Goal: Entertainment & Leisure: Consume media (video, audio)

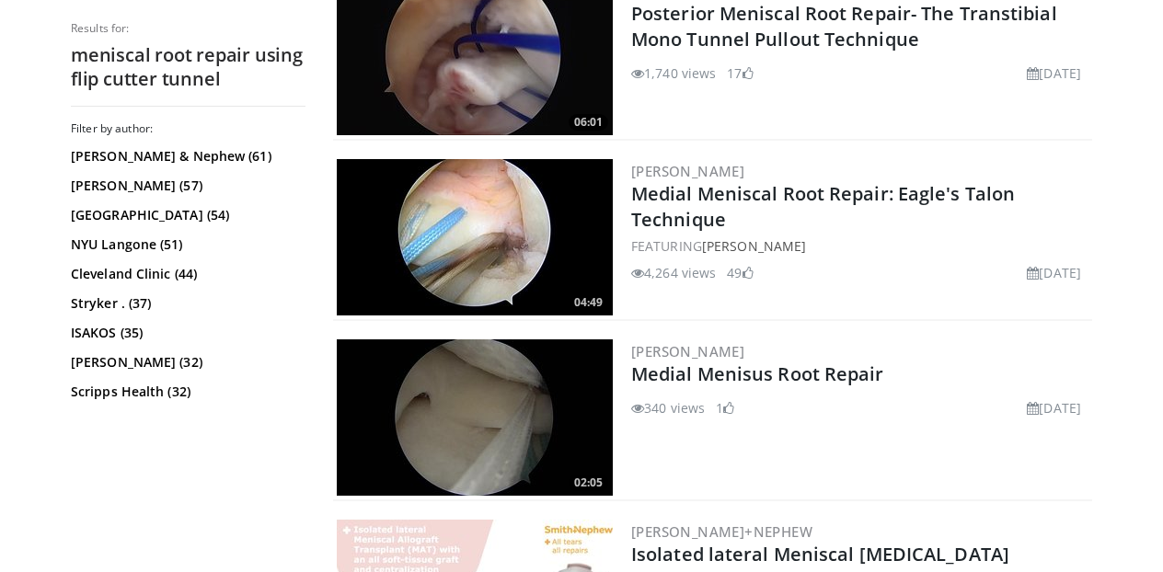
scroll to position [3073, 0]
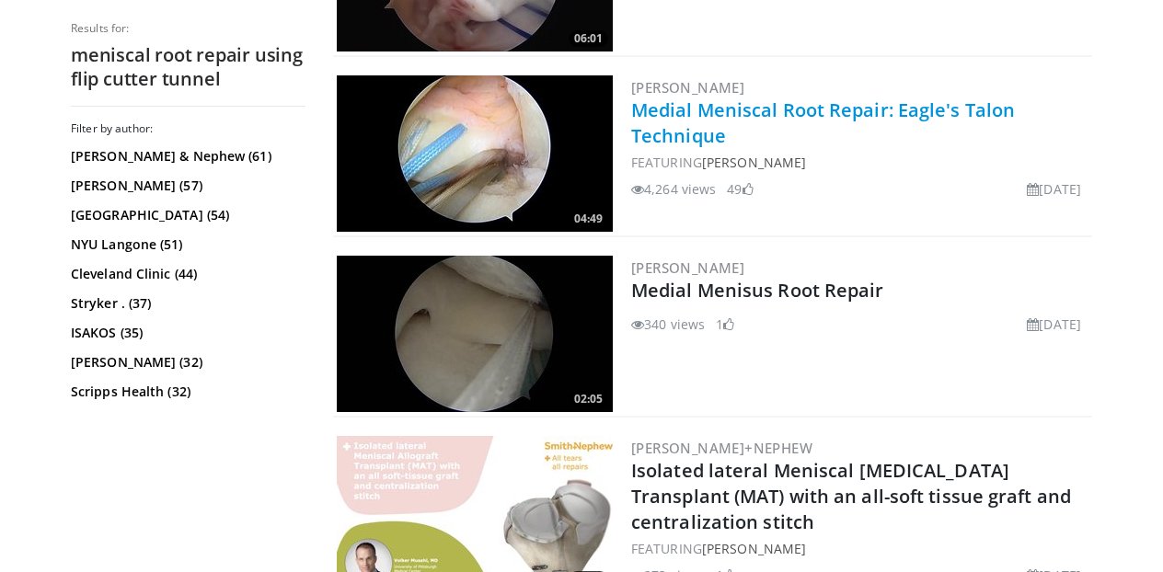
click at [689, 109] on link "Medial Meniscal Root Repair: Eagle's Talon Technique" at bounding box center [823, 123] width 384 height 51
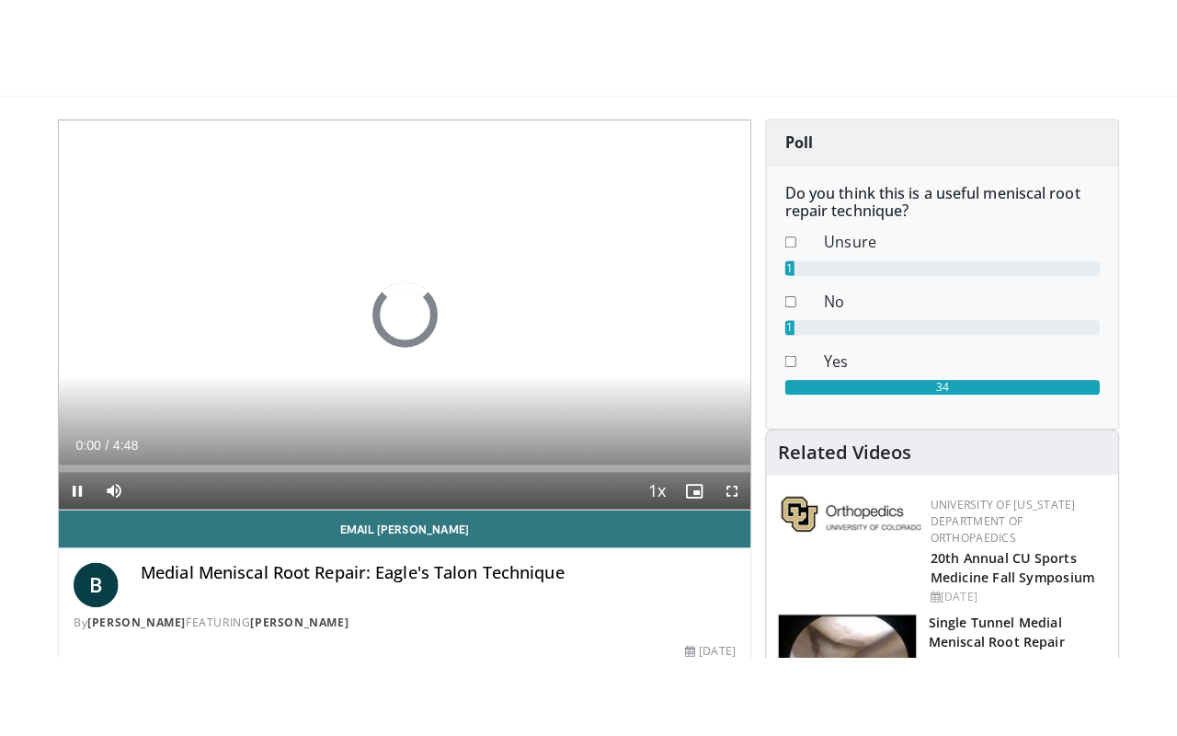
scroll to position [150, 0]
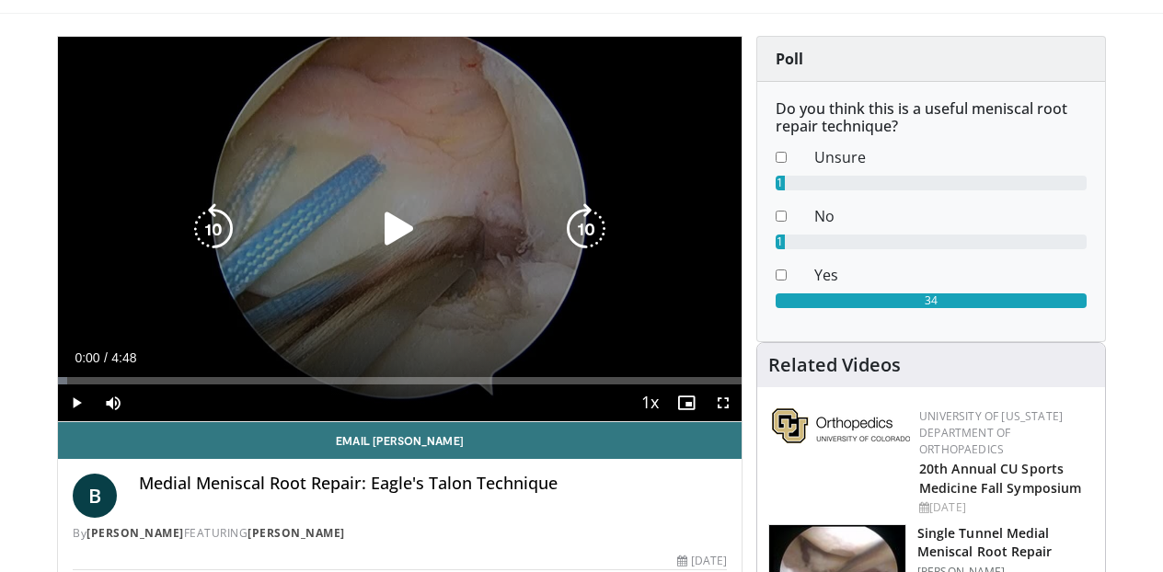
click at [394, 238] on icon "Video Player" at bounding box center [399, 229] width 52 height 52
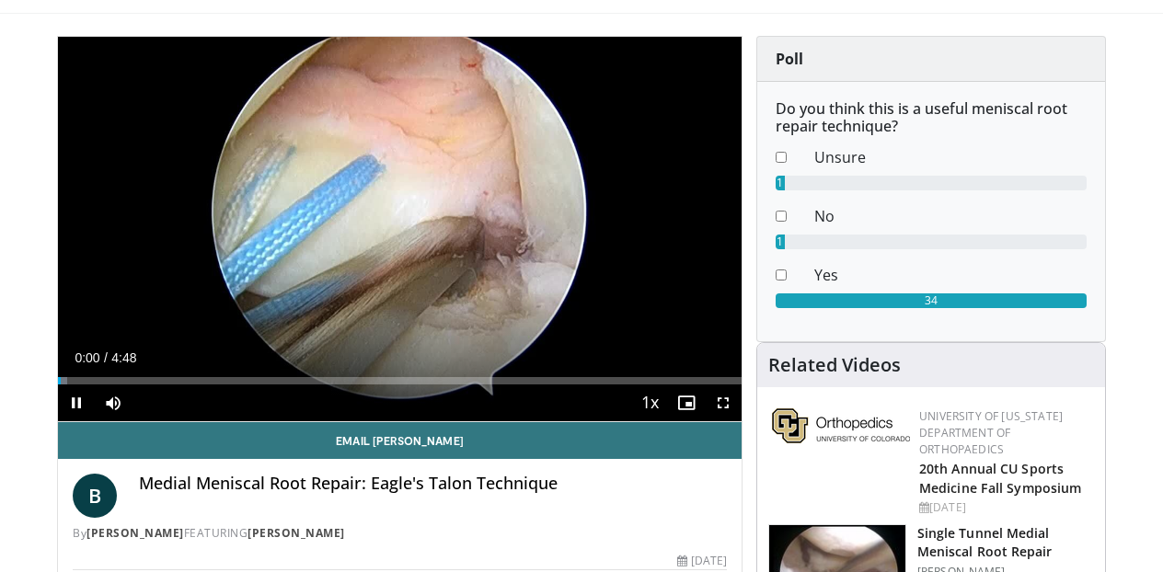
click at [717, 399] on span "Video Player" at bounding box center [723, 403] width 37 height 37
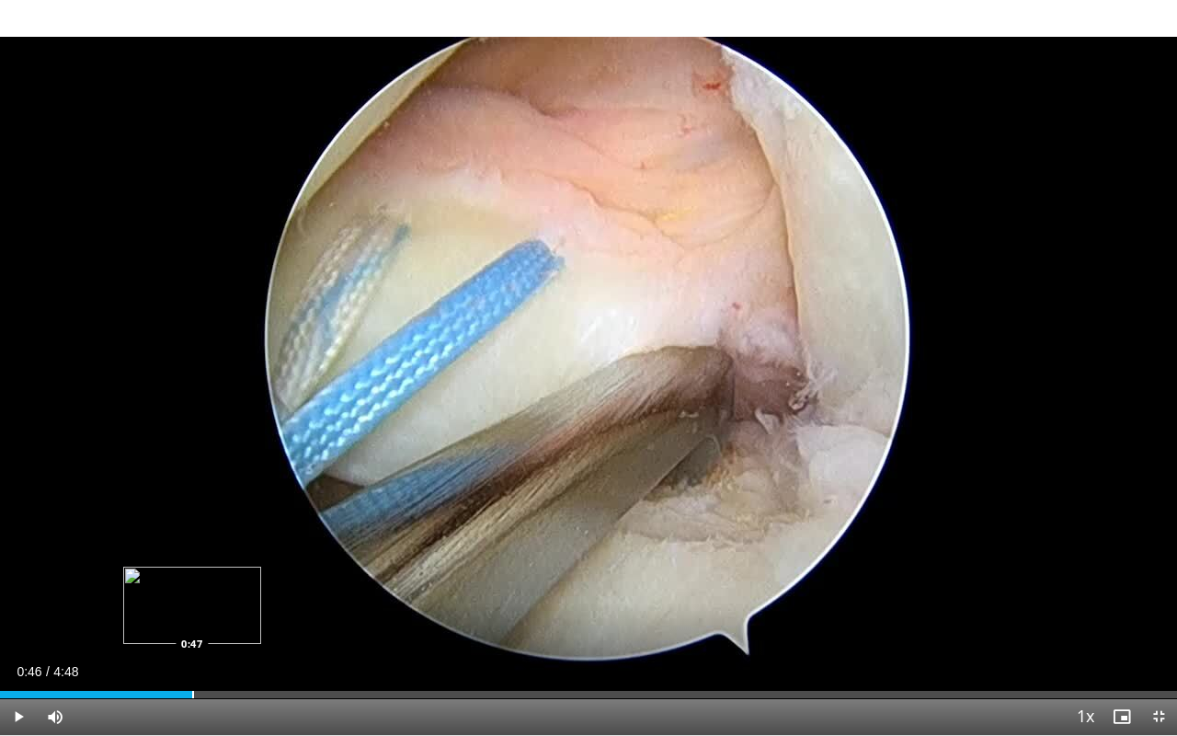
drag, startPoint x: 122, startPoint y: 696, endPoint x: 192, endPoint y: 689, distance: 70.3
click at [192, 571] on div "Loaded : 0.00% 0:46 0:47" at bounding box center [588, 689] width 1177 height 17
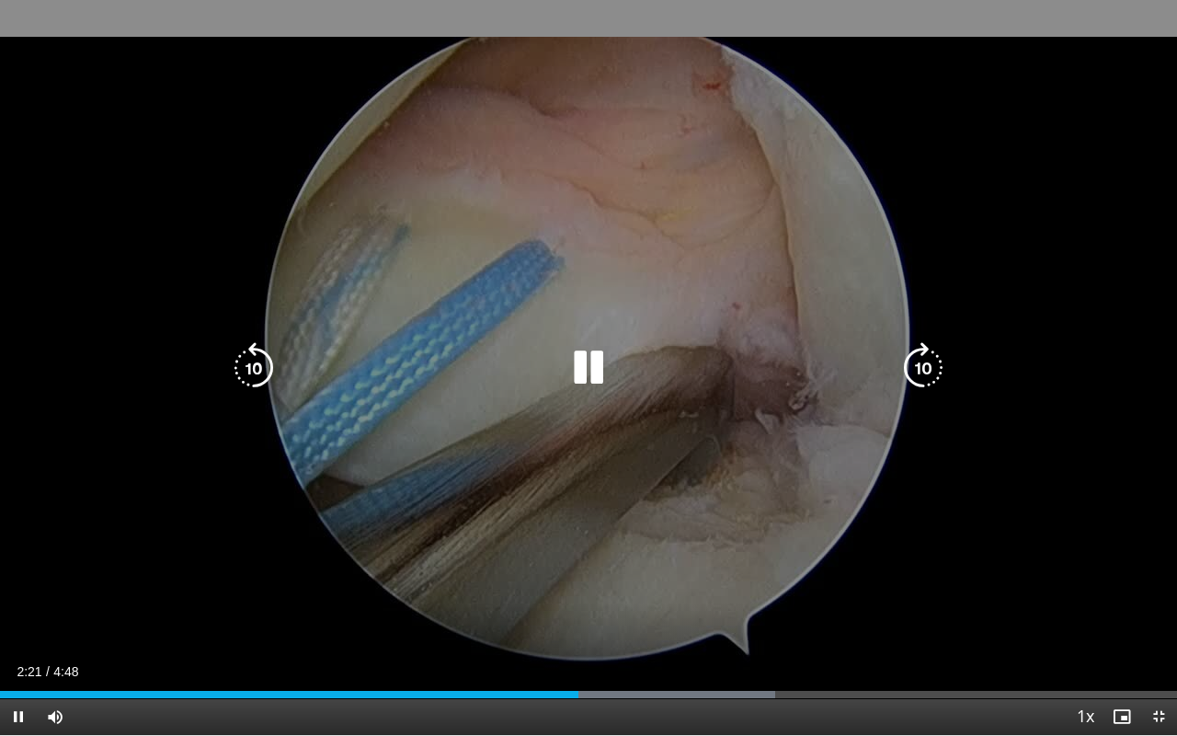
click at [597, 373] on icon "Video Player" at bounding box center [589, 368] width 52 height 52
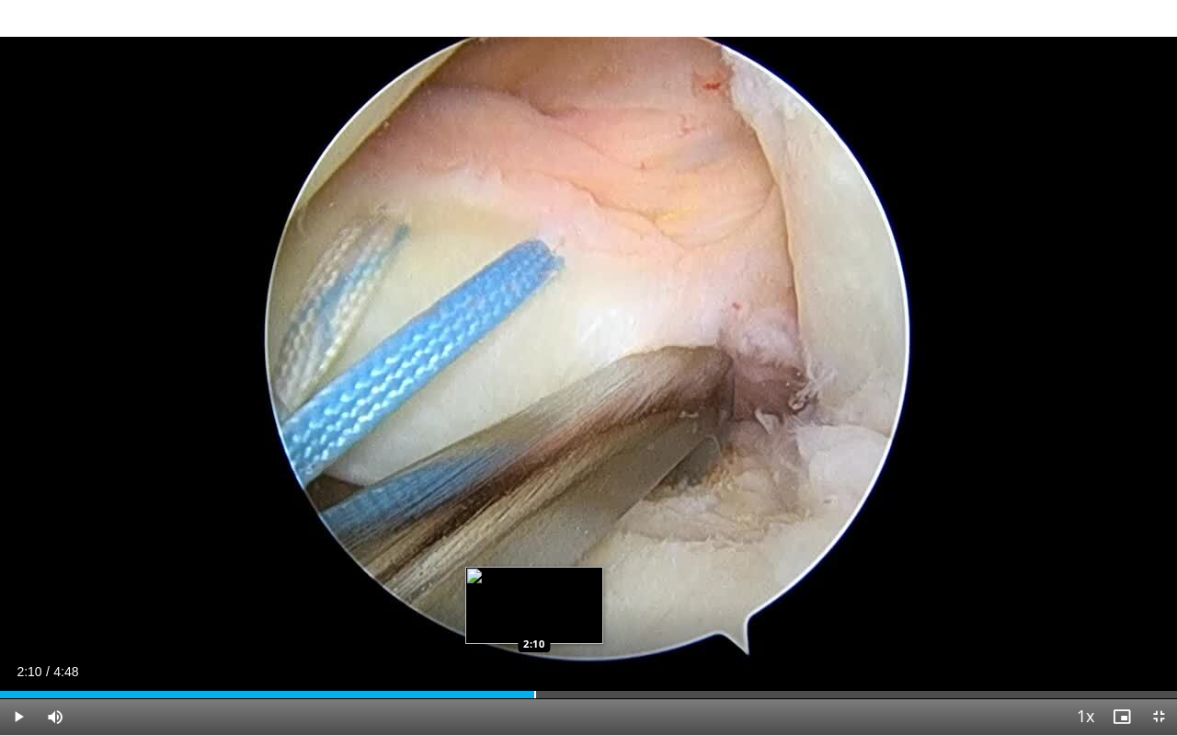
drag, startPoint x: 579, startPoint y: 695, endPoint x: 534, endPoint y: 695, distance: 44.2
click at [534, 571] on div "Progress Bar" at bounding box center [535, 694] width 2 height 7
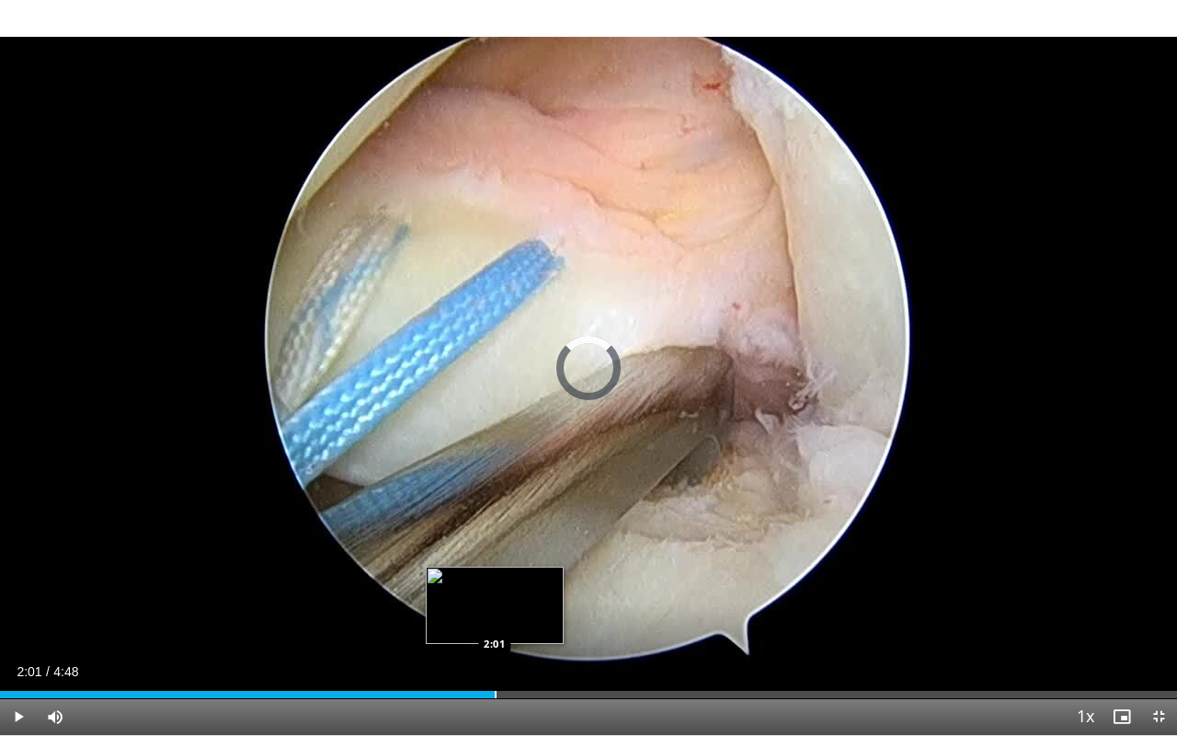
drag, startPoint x: 534, startPoint y: 697, endPoint x: 495, endPoint y: 693, distance: 39.8
click at [495, 571] on div "Progress Bar" at bounding box center [496, 694] width 2 height 7
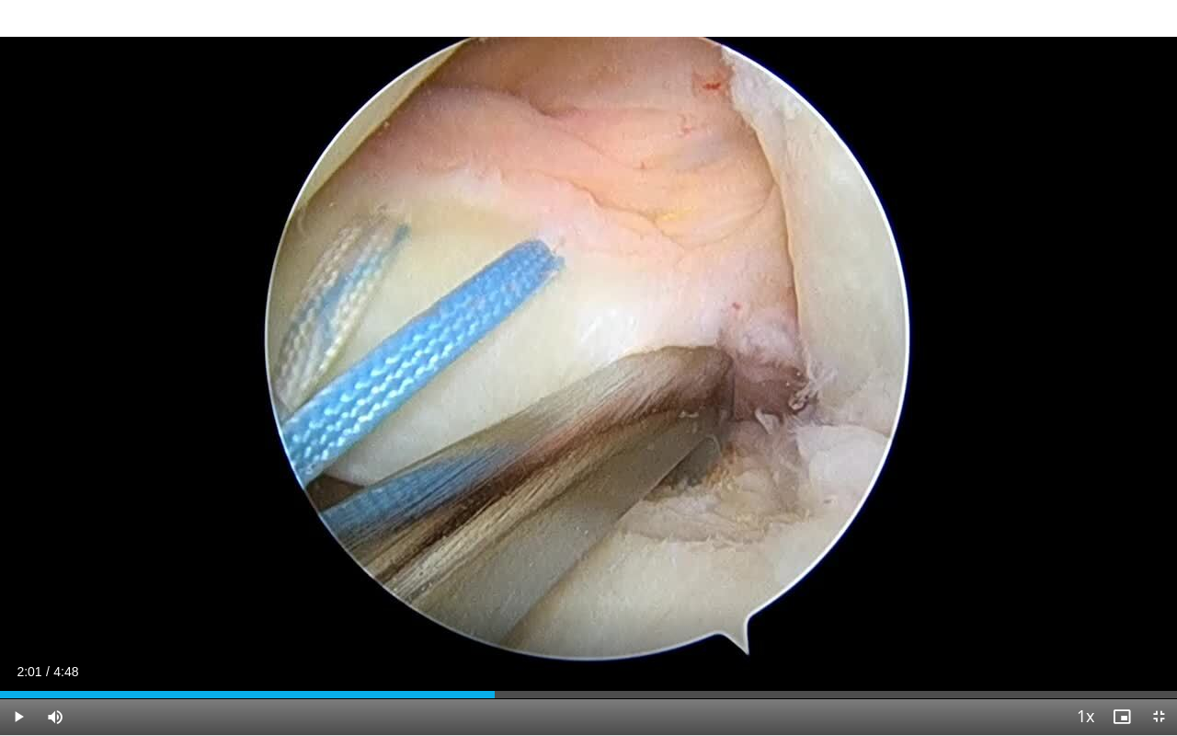
click at [21, 571] on span "Video Player" at bounding box center [18, 716] width 37 height 37
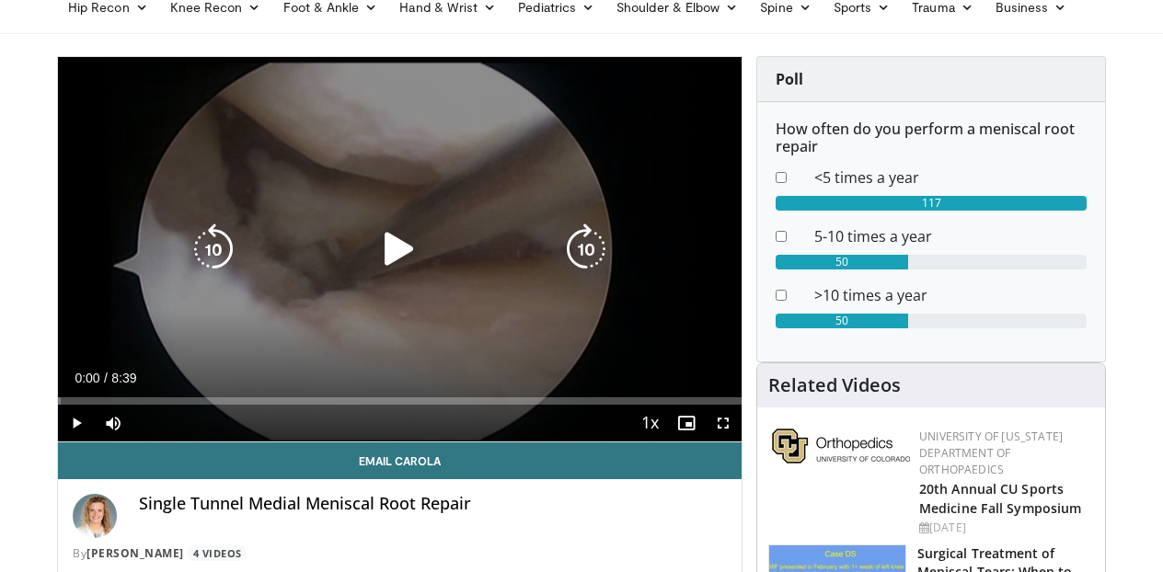
scroll to position [132, 0]
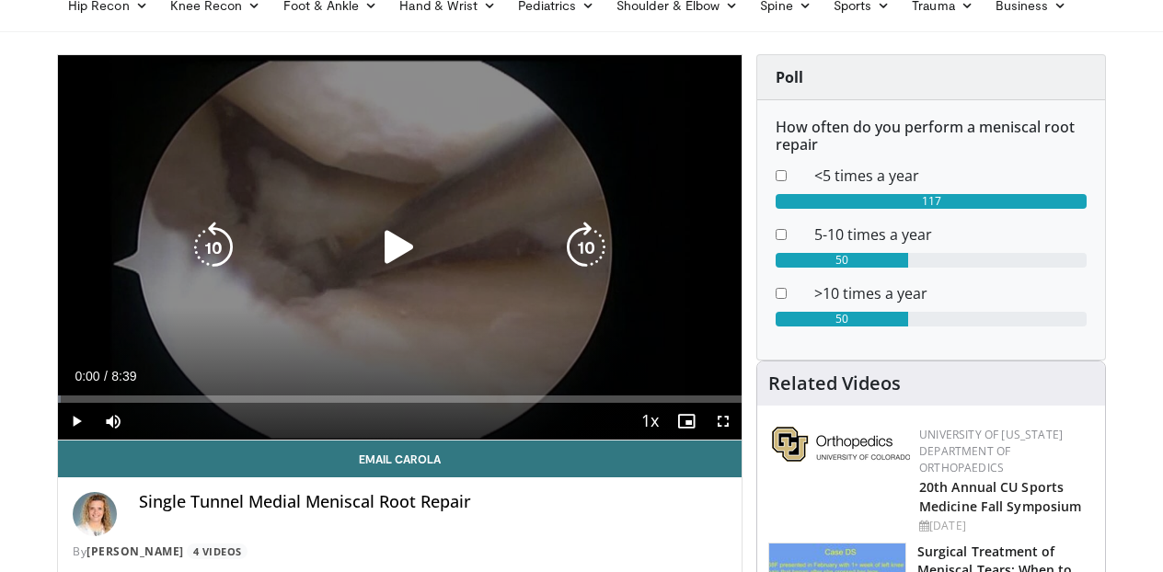
click at [373, 238] on icon "Video Player" at bounding box center [399, 248] width 52 height 52
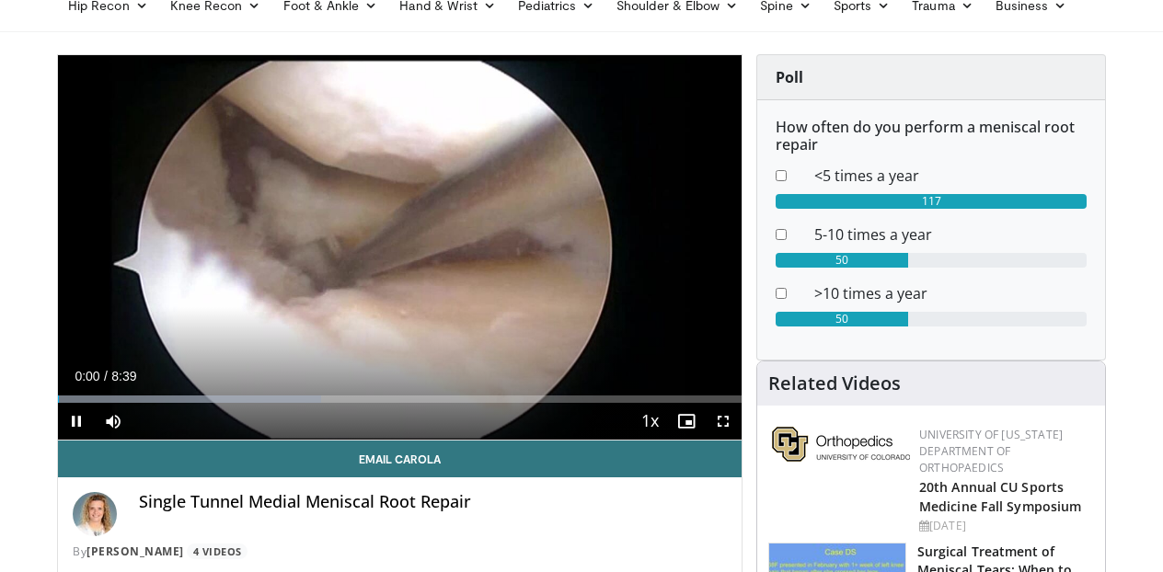
click at [722, 420] on span "Video Player" at bounding box center [723, 421] width 37 height 37
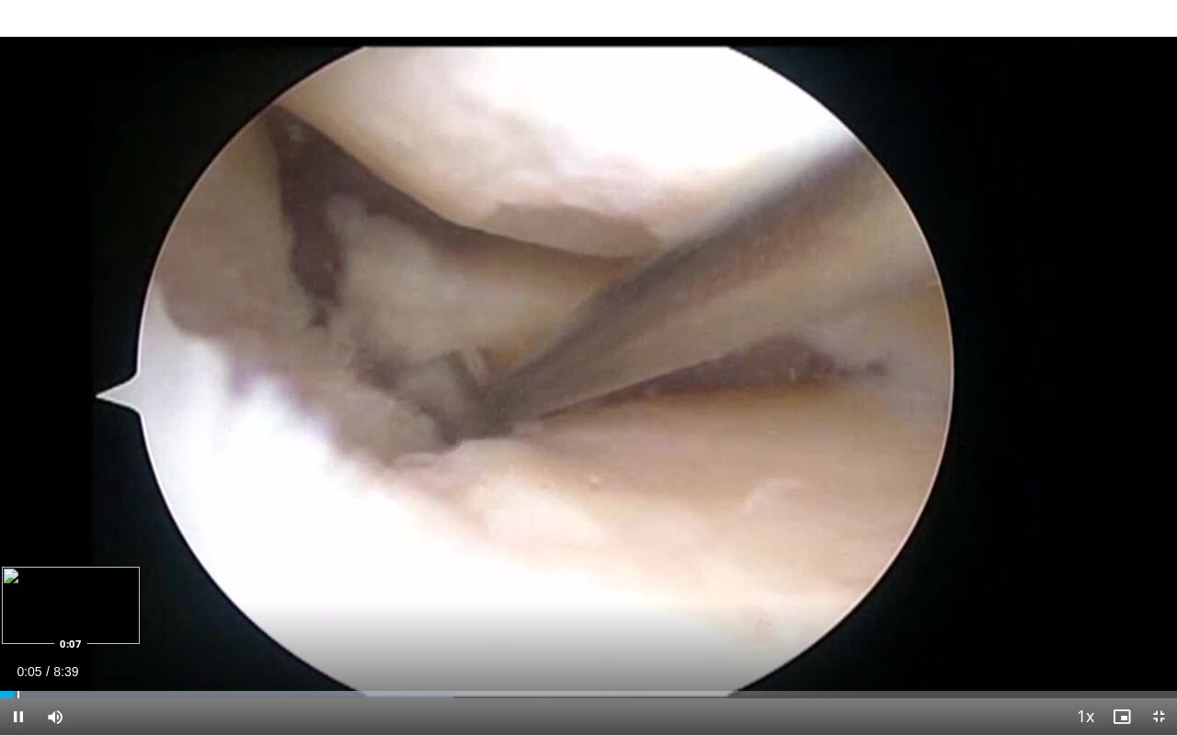
drag, startPoint x: 8, startPoint y: 698, endPoint x: 23, endPoint y: 694, distance: 15.4
click at [23, 571] on div "Current Time 0:05 / Duration 8:39 Pause Skip Backward Skip Forward Mute 0% Load…" at bounding box center [588, 716] width 1177 height 37
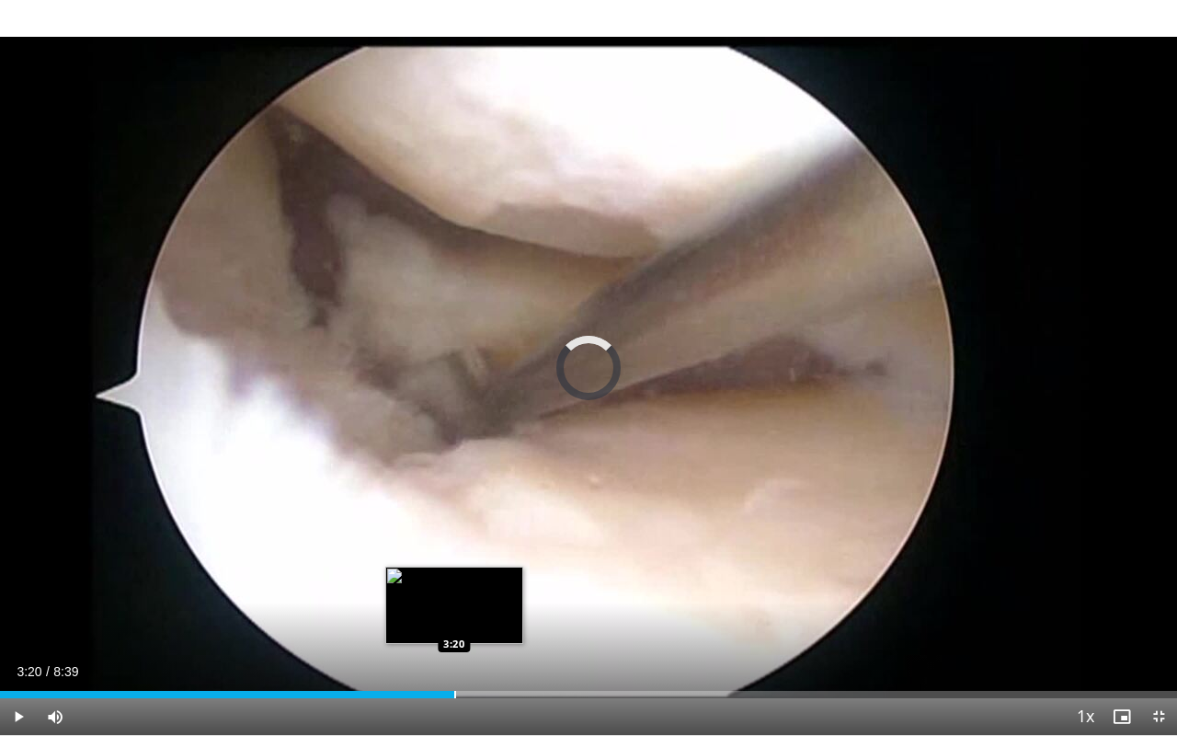
drag, startPoint x: 17, startPoint y: 695, endPoint x: 454, endPoint y: 687, distance: 436.1
click at [454, 571] on div "Loaded : 0.00% 3:20 3:20" at bounding box center [588, 689] width 1177 height 17
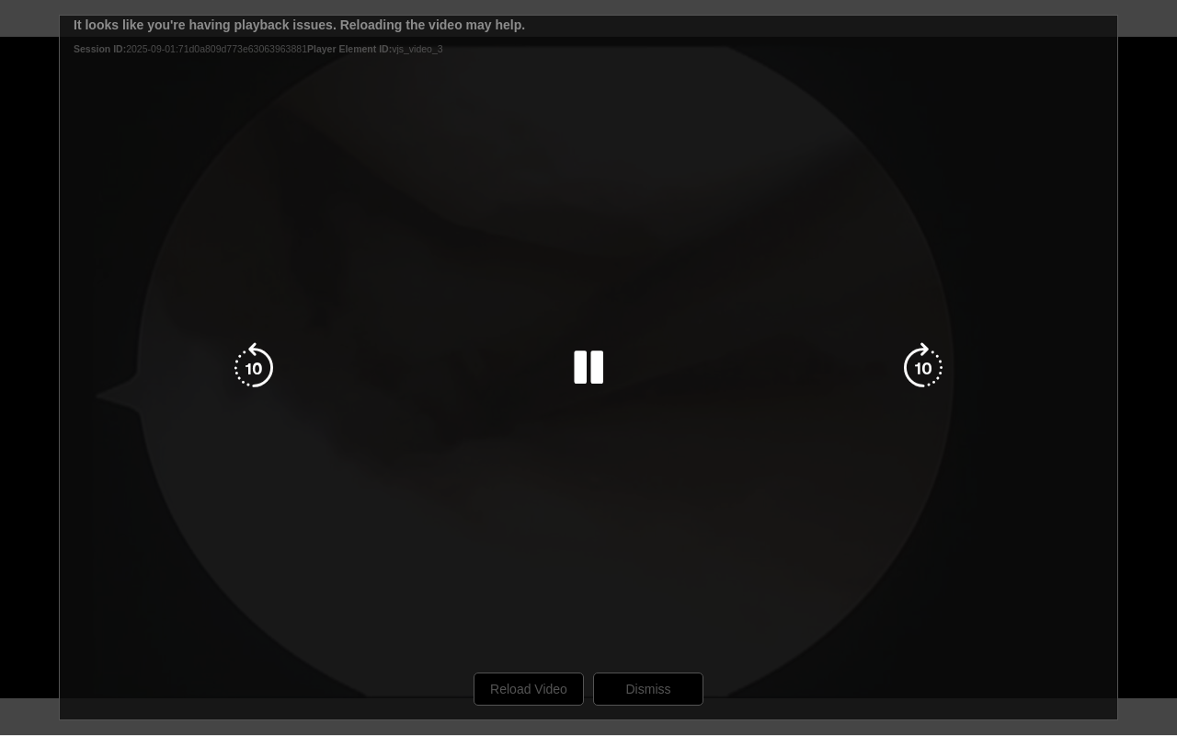
click at [492, 571] on div "10 seconds Tap to unmute" at bounding box center [588, 367] width 1177 height 735
click at [589, 364] on icon "Video Player" at bounding box center [589, 368] width 52 height 52
click at [663, 571] on div "10 seconds Tap to unmute" at bounding box center [588, 367] width 1177 height 735
click at [569, 571] on div "10 seconds Tap to unmute" at bounding box center [588, 367] width 1177 height 735
click at [522, 571] on div "10 seconds Tap to unmute" at bounding box center [588, 367] width 1177 height 735
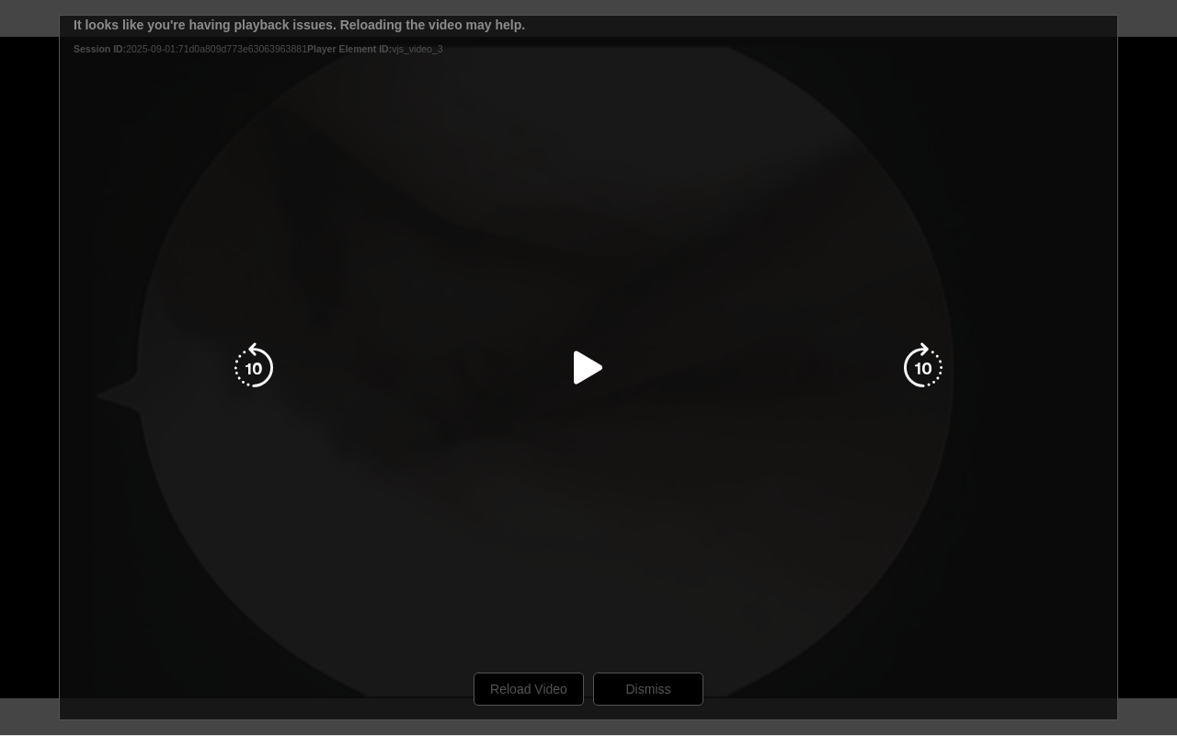
click at [522, 571] on div "10 seconds Tap to unmute" at bounding box center [588, 367] width 1177 height 735
click at [510, 571] on div "10 seconds Tap to unmute" at bounding box center [588, 367] width 1177 height 735
click at [575, 369] on icon "Video Player" at bounding box center [589, 368] width 52 height 52
click at [521, 571] on div "10 seconds Tap to unmute" at bounding box center [588, 367] width 1177 height 735
click at [591, 382] on icon "Video Player" at bounding box center [589, 368] width 52 height 52
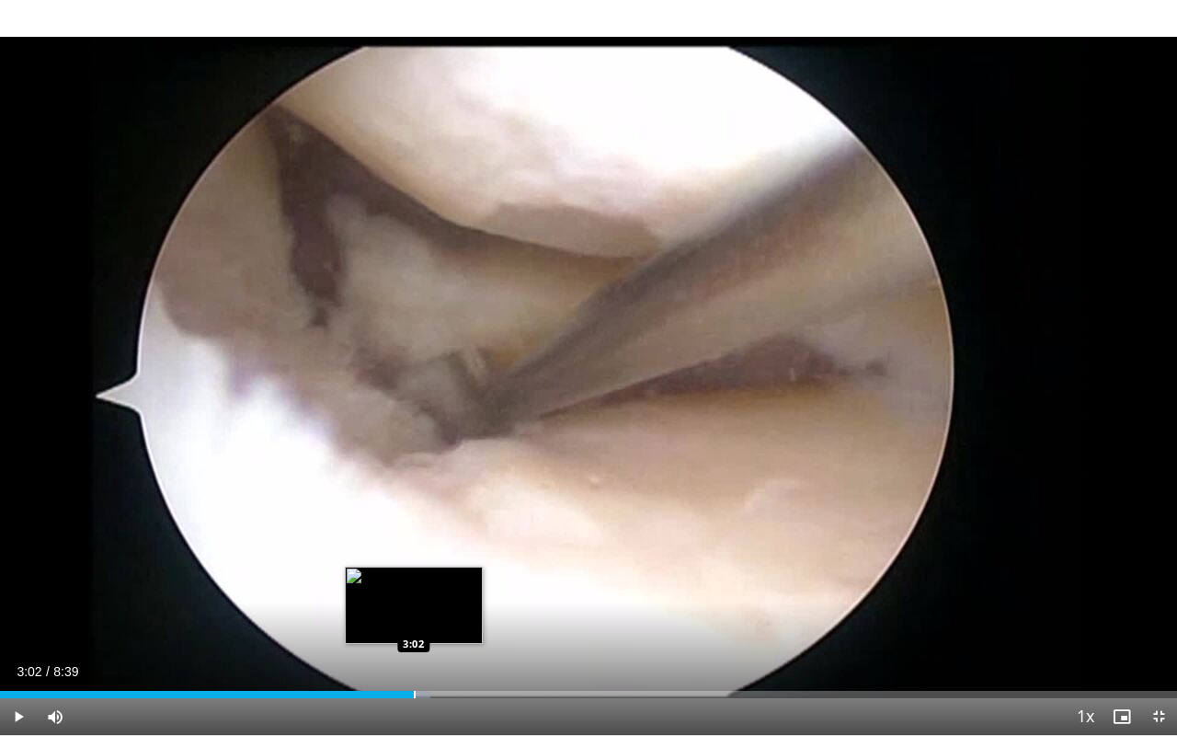
drag, startPoint x: 455, startPoint y: 696, endPoint x: 414, endPoint y: 689, distance: 42.0
click at [414, 571] on div "Loaded : 36.57% 3:02 3:02" at bounding box center [588, 689] width 1177 height 17
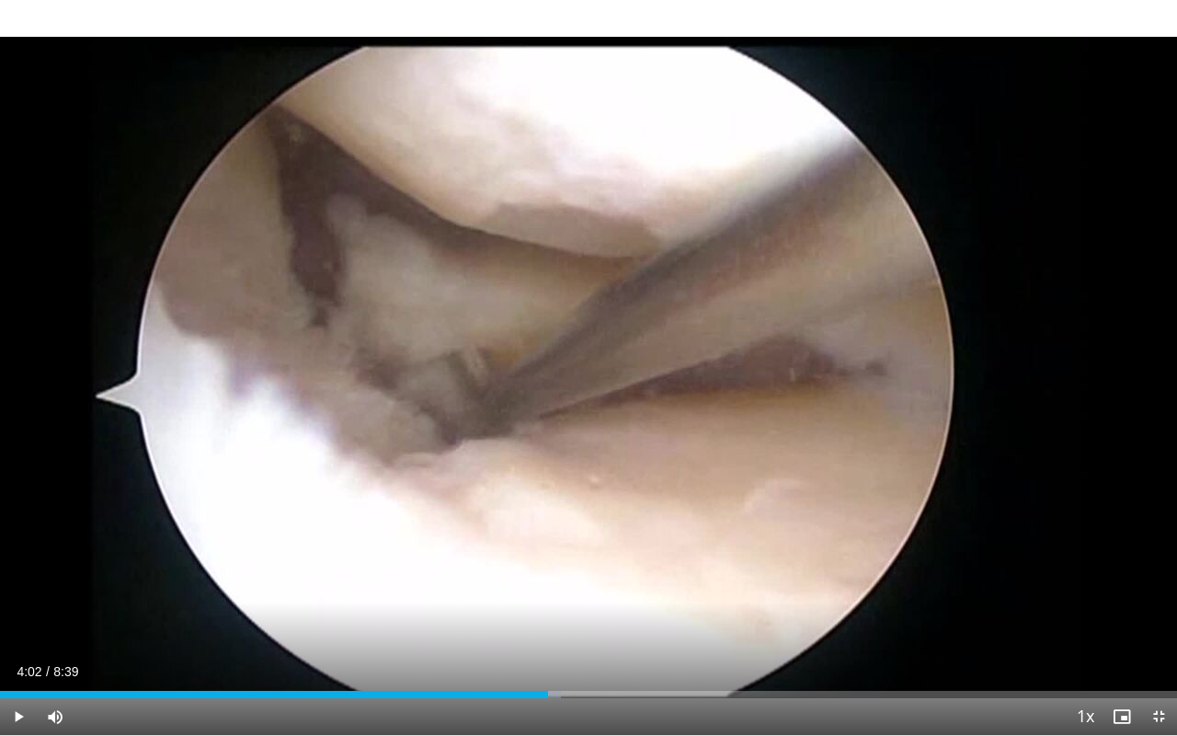
drag, startPoint x: 437, startPoint y: 695, endPoint x: 548, endPoint y: 706, distance: 111.9
click at [548, 571] on div "Current Time 4:02 / Duration 8:39 Play Skip Backward Skip Forward Mute 0% Loade…" at bounding box center [588, 716] width 1177 height 37
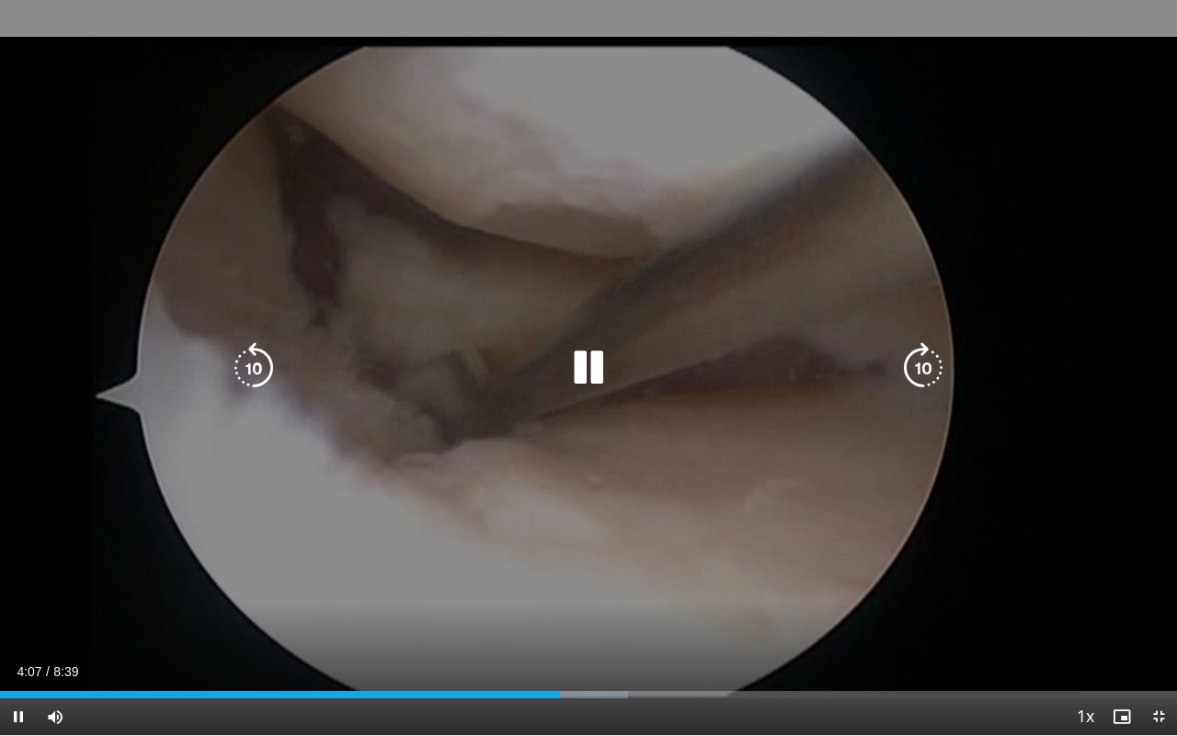
click at [927, 390] on icon "Video Player" at bounding box center [924, 368] width 52 height 52
click at [930, 377] on icon "Video Player" at bounding box center [924, 368] width 52 height 52
click at [924, 360] on icon "Video Player" at bounding box center [924, 368] width 52 height 52
click at [259, 375] on icon "Video Player" at bounding box center [254, 368] width 52 height 52
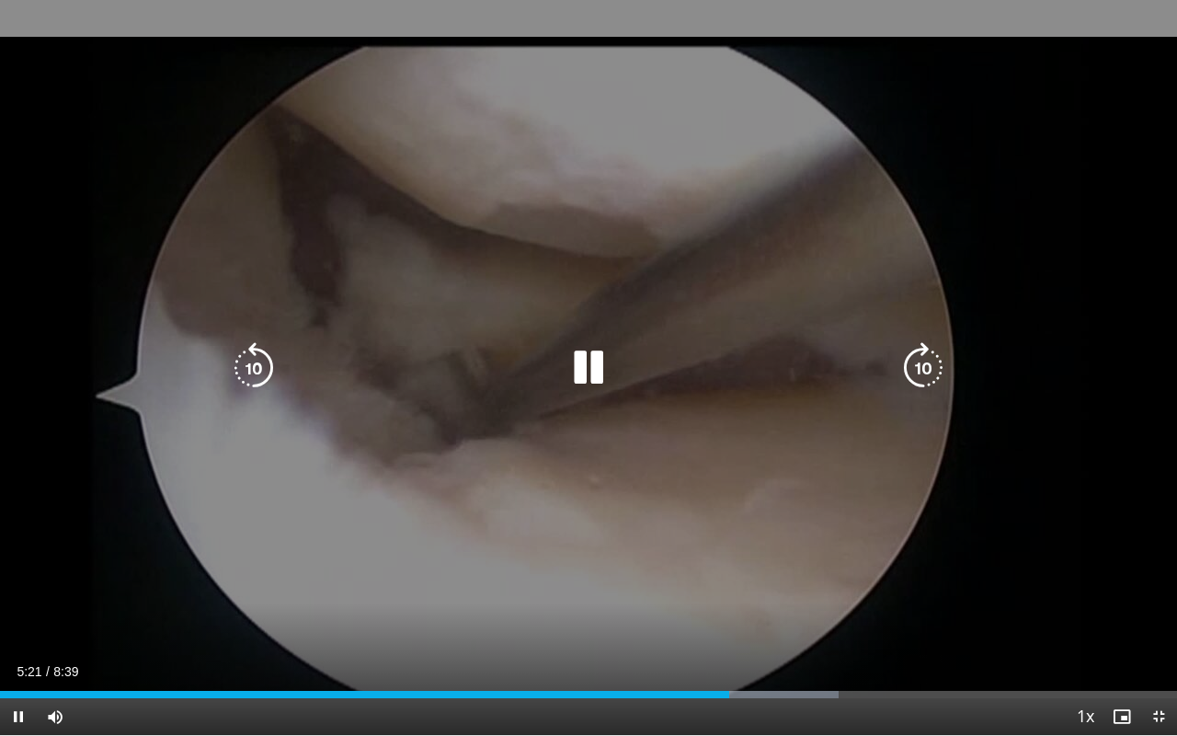
click at [263, 366] on icon "Video Player" at bounding box center [254, 368] width 52 height 52
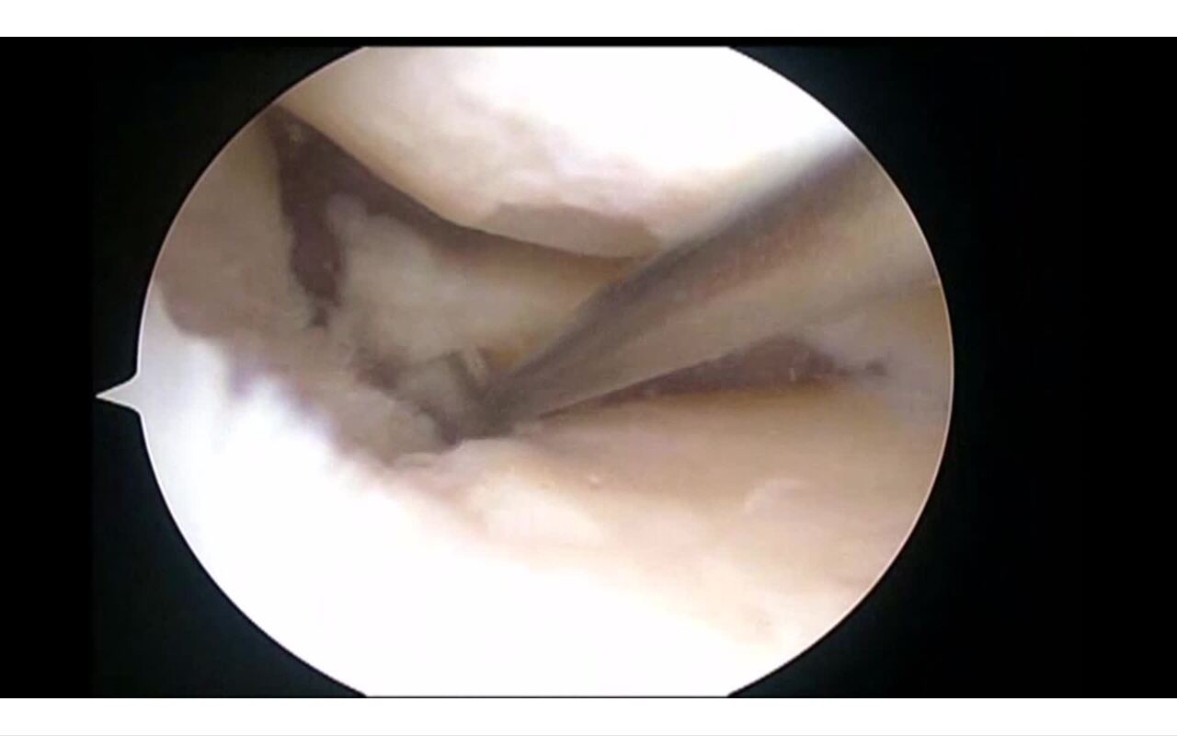
click at [263, 366] on div "10 seconds Tap to unmute" at bounding box center [588, 367] width 1177 height 735
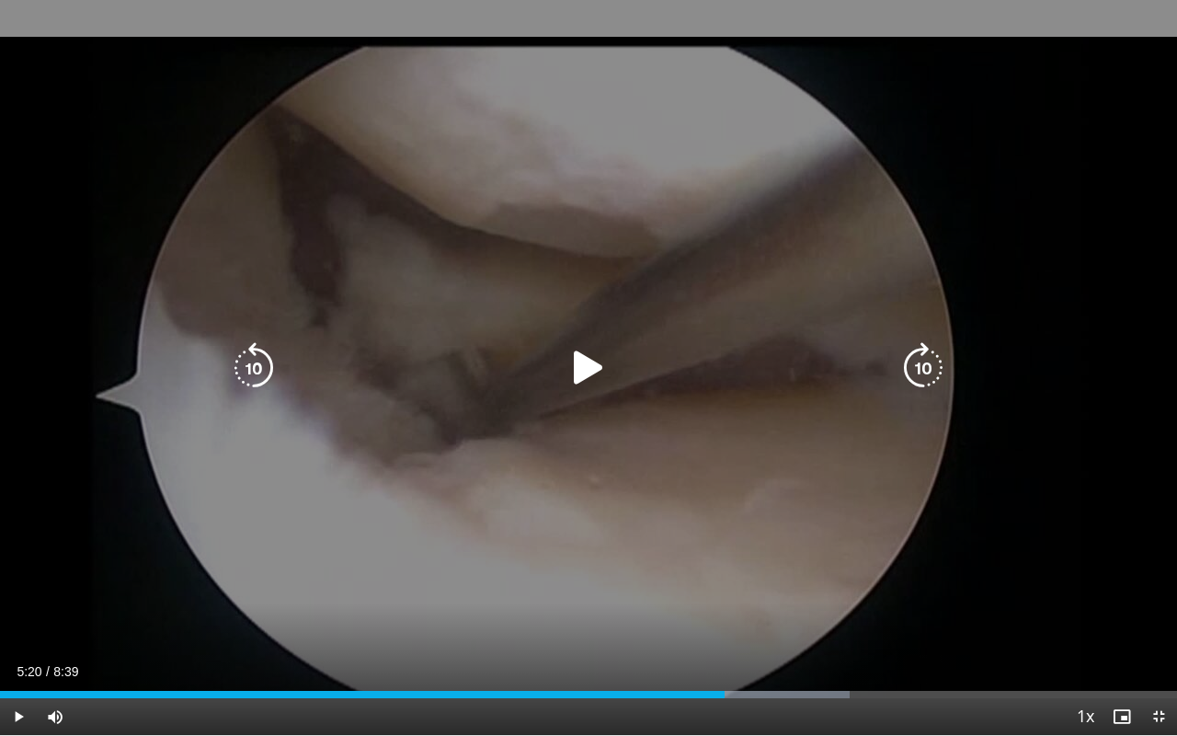
click at [259, 376] on icon "Video Player" at bounding box center [254, 368] width 52 height 52
click at [582, 362] on icon "Video Player" at bounding box center [589, 368] width 52 height 52
click at [253, 362] on icon "Video Player" at bounding box center [254, 368] width 52 height 52
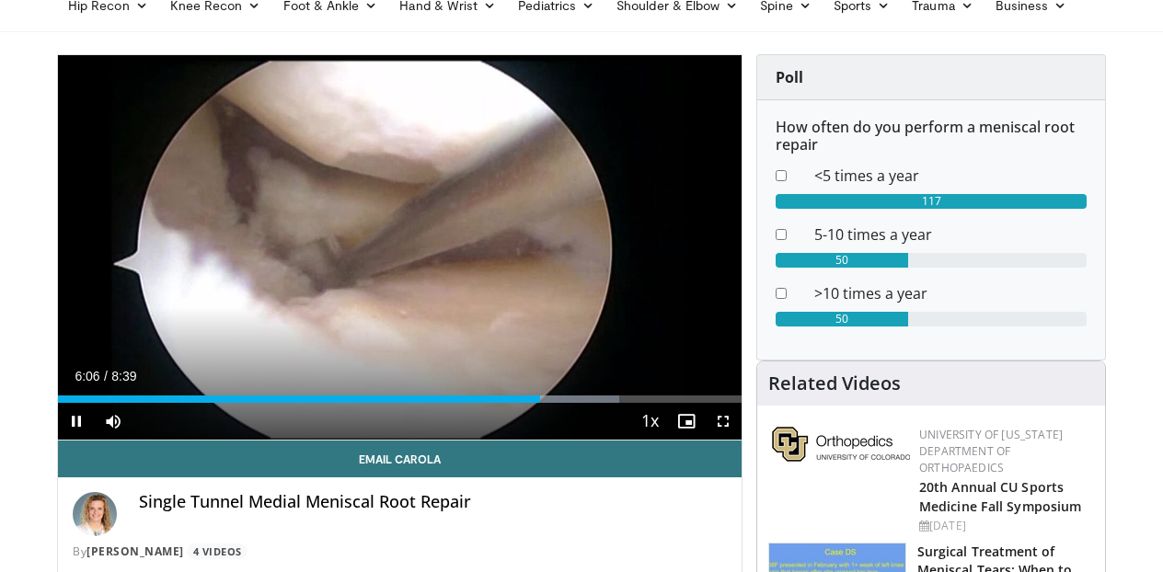
click at [717, 419] on span "Video Player" at bounding box center [723, 421] width 37 height 37
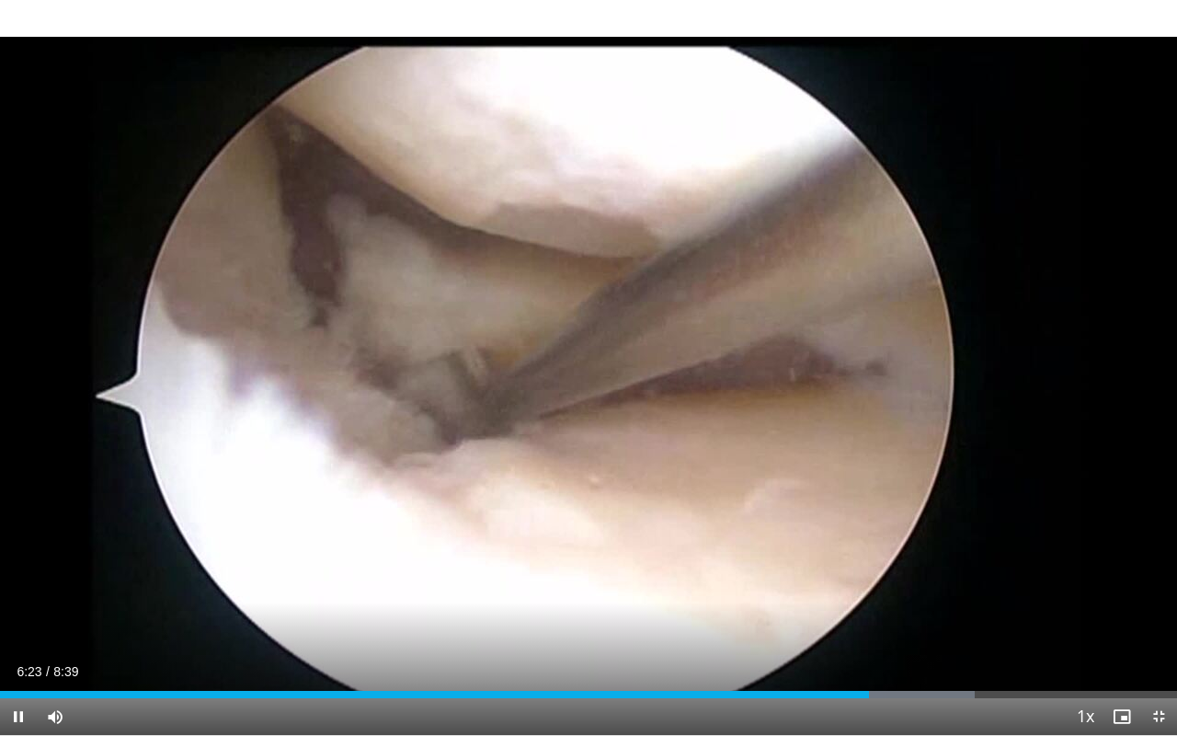
click at [717, 489] on div "20 seconds Tap to unmute" at bounding box center [588, 367] width 1177 height 735
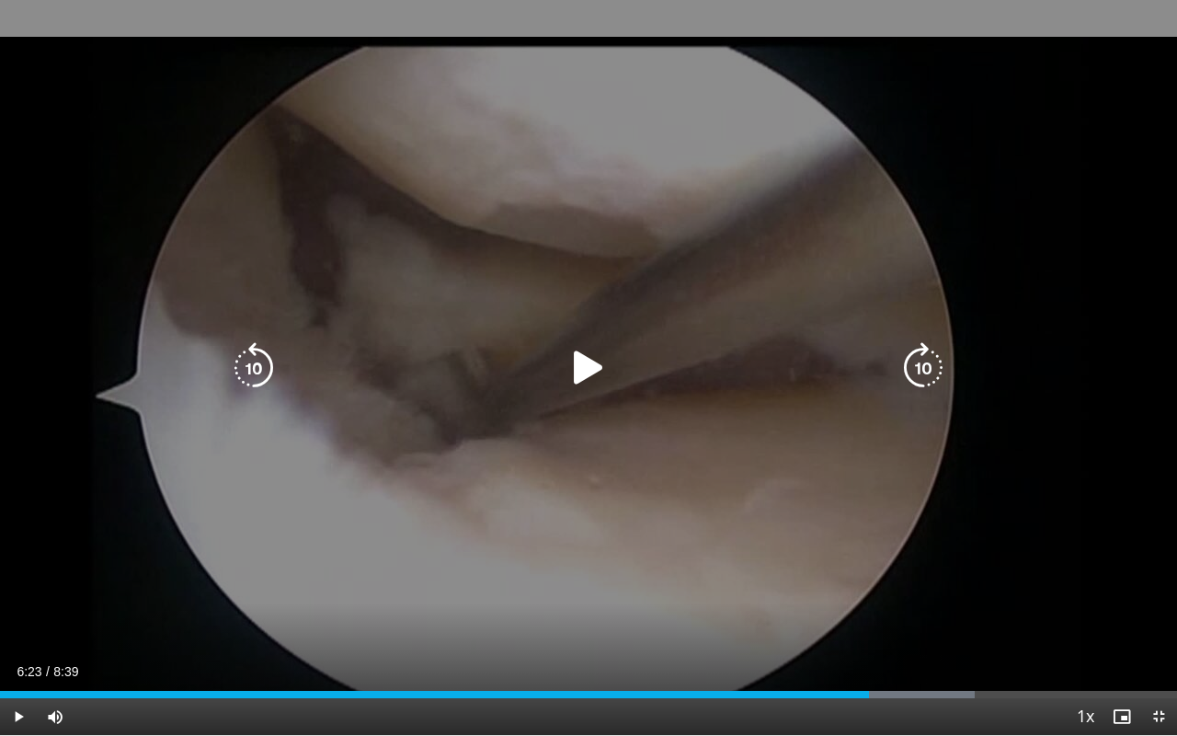
click at [578, 377] on icon "Video Player" at bounding box center [589, 368] width 52 height 52
click at [588, 373] on icon "Video Player" at bounding box center [589, 368] width 52 height 52
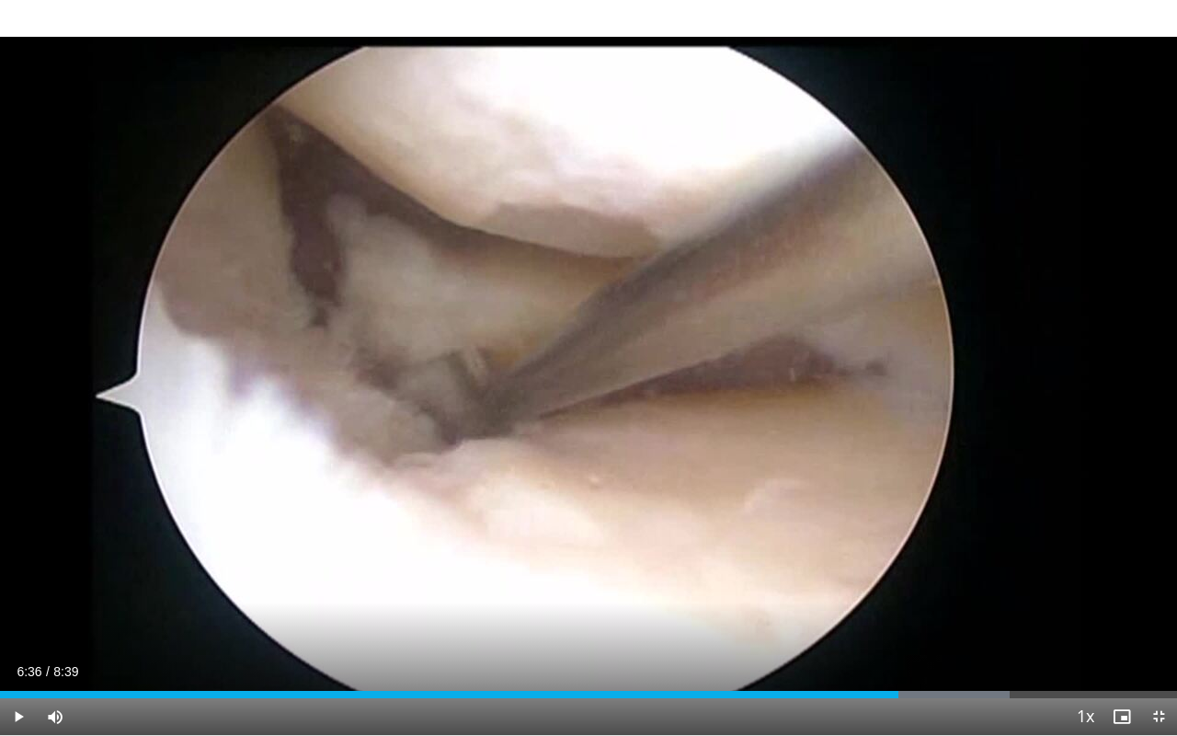
click at [588, 373] on div "20 seconds Tap to unmute" at bounding box center [588, 367] width 1177 height 735
click at [17, 571] on span "Video Player" at bounding box center [18, 716] width 37 height 37
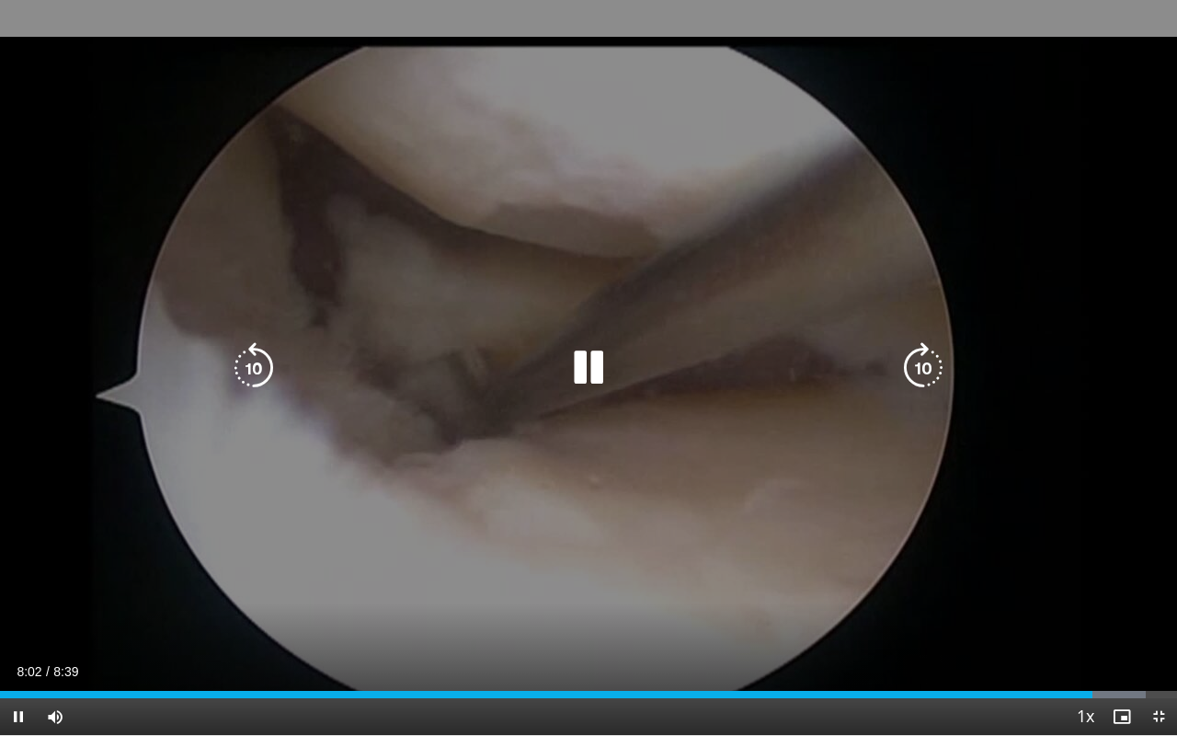
click at [256, 362] on icon "Video Player" at bounding box center [254, 368] width 52 height 52
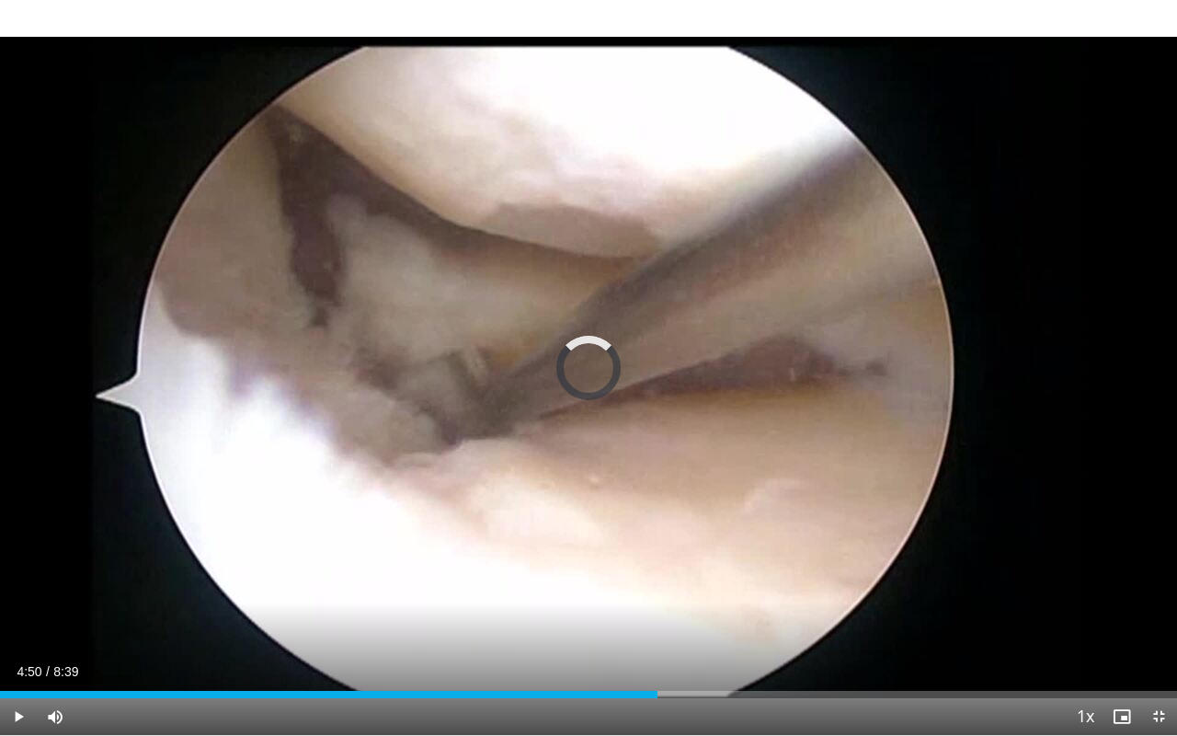
drag, startPoint x: 1169, startPoint y: 696, endPoint x: 663, endPoint y: 706, distance: 506.0
click at [663, 571] on div "Current Time 4:50 / Duration 8:39 Play Skip Backward Skip Forward Mute 18% Load…" at bounding box center [588, 716] width 1177 height 37
click at [14, 571] on span "Video Player" at bounding box center [18, 716] width 37 height 37
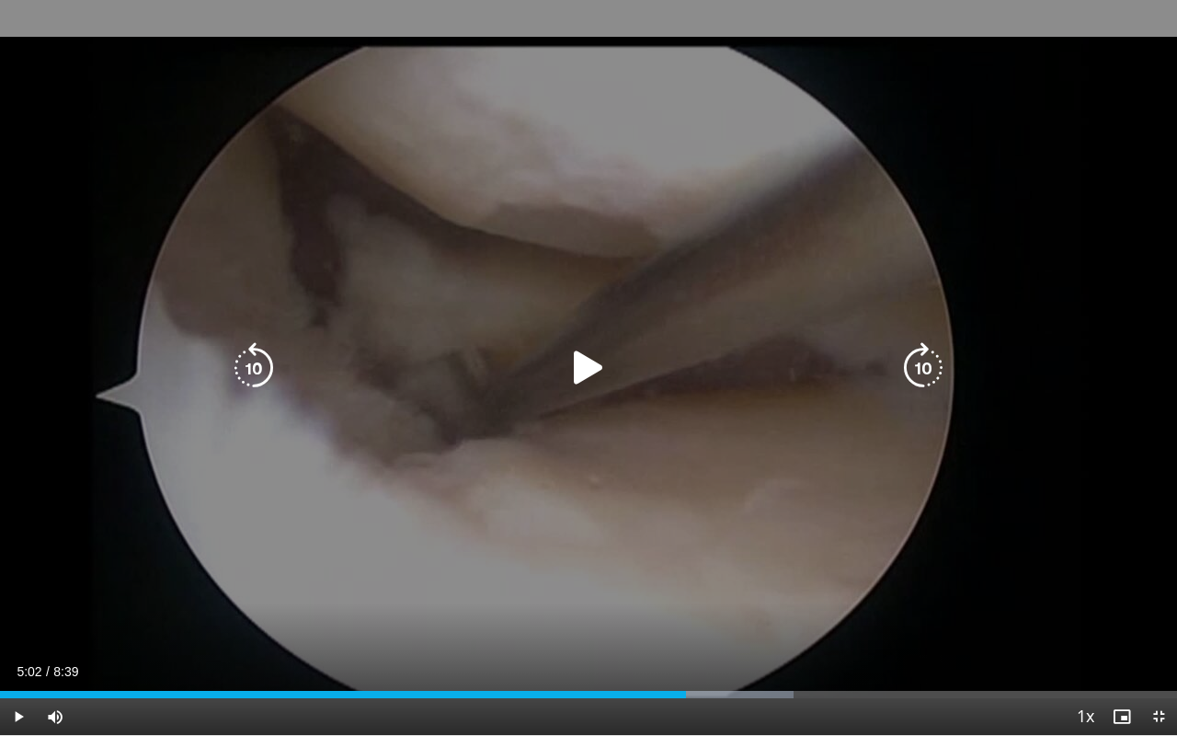
click at [590, 364] on icon "Video Player" at bounding box center [589, 368] width 52 height 52
click at [257, 360] on icon "Video Player" at bounding box center [254, 368] width 52 height 52
click at [600, 370] on icon "Video Player" at bounding box center [589, 368] width 52 height 52
